Goal: Obtain resource: Obtain resource

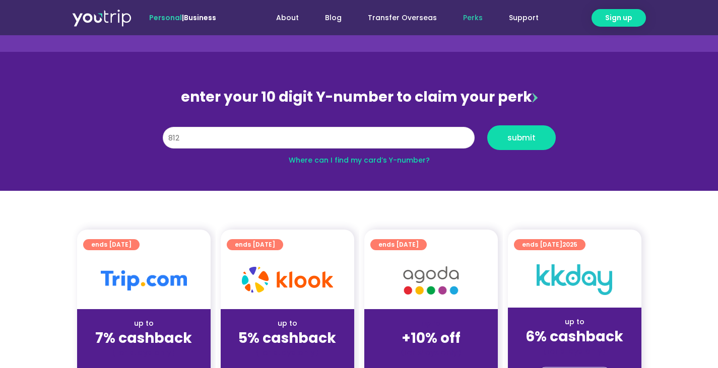
click at [243, 130] on input "812" at bounding box center [319, 138] width 312 height 22
type input "8120827918"
click at [507, 139] on span "submit" at bounding box center [521, 138] width 51 height 8
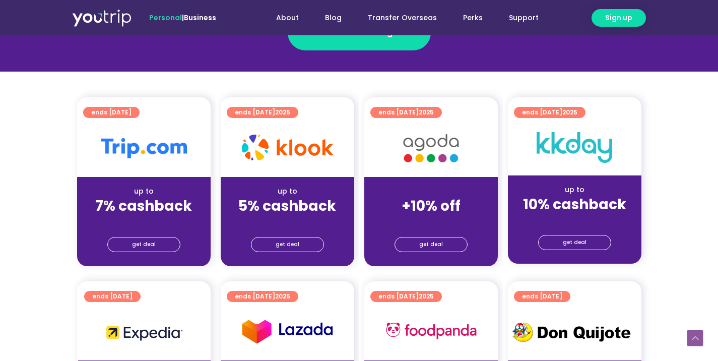
scroll to position [207, 0]
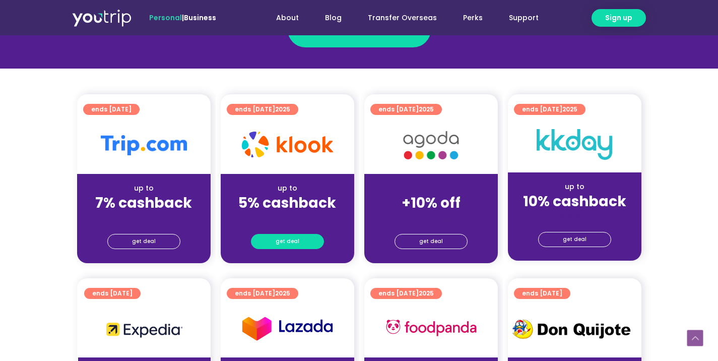
click at [299, 236] on link "get deal" at bounding box center [287, 241] width 73 height 15
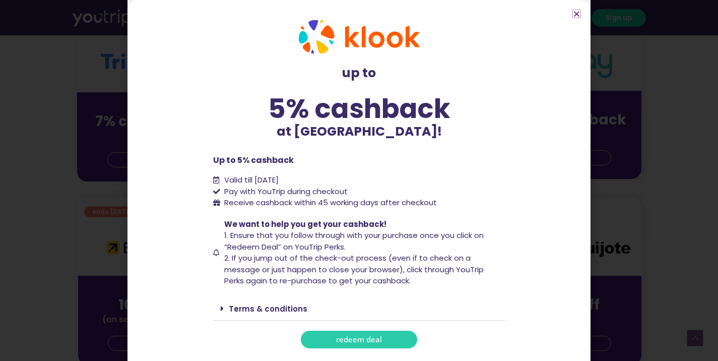
scroll to position [289, 0]
click at [265, 305] on link "Terms & conditions" at bounding box center [268, 308] width 79 height 11
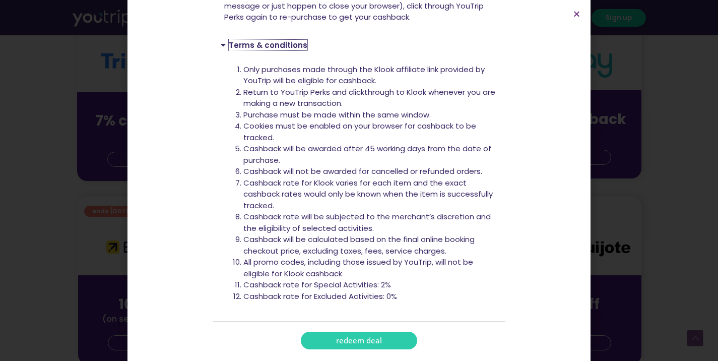
scroll to position [265, 0]
click at [349, 340] on span "redeem deal" at bounding box center [359, 340] width 46 height 8
